Goal: Navigation & Orientation: Go to known website

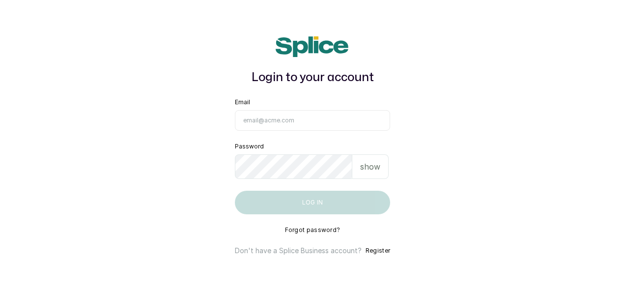
type input "[EMAIL_ADDRESS][DOMAIN_NAME]"
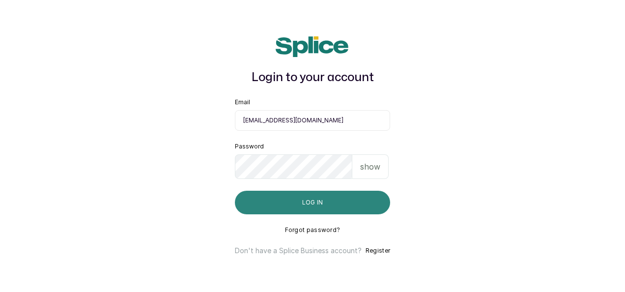
click at [296, 205] on button "Log in" at bounding box center [312, 203] width 155 height 24
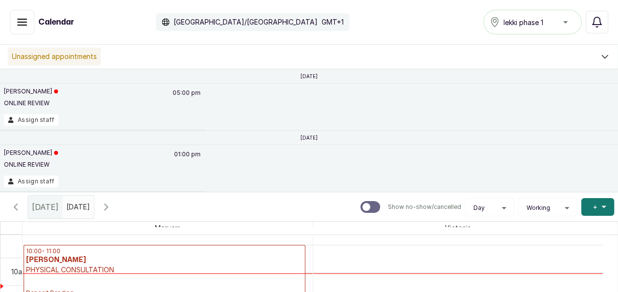
scroll to position [547, 0]
